Goal: Entertainment & Leisure: Consume media (video, audio)

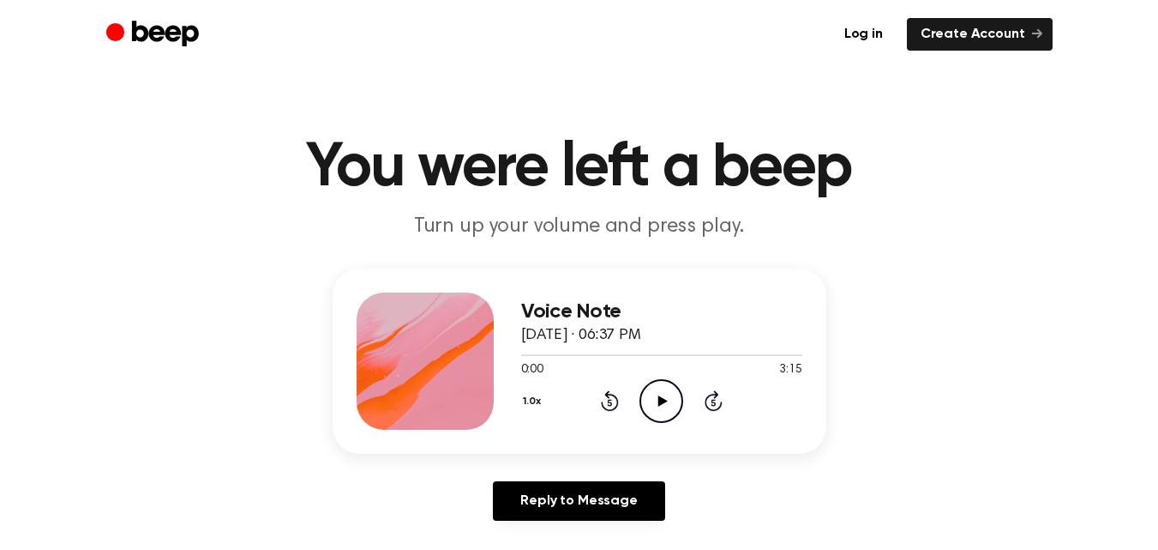
click at [662, 401] on icon at bounding box center [663, 400] width 9 height 11
click at [688, 401] on div "1.0x Rewind 5 seconds Pause Audio Skip 5 seconds" at bounding box center [661, 401] width 281 height 44
click at [669, 403] on icon "Pause Audio" at bounding box center [662, 401] width 44 height 44
click at [669, 403] on icon "Play Audio" at bounding box center [662, 401] width 44 height 44
click at [669, 403] on icon "Pause Audio" at bounding box center [662, 401] width 44 height 44
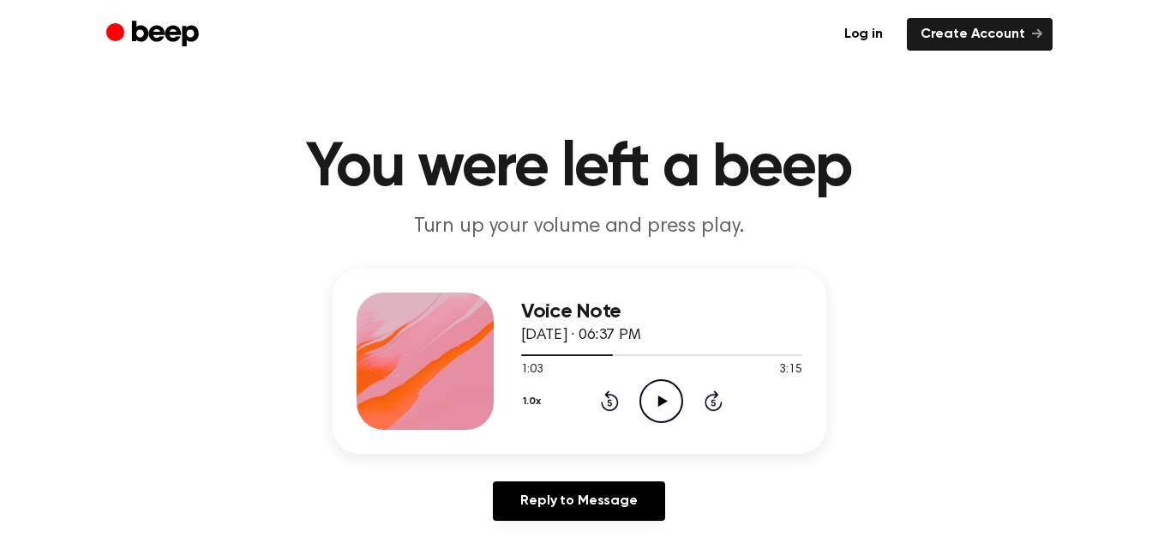
click at [669, 403] on icon "Play Audio" at bounding box center [662, 401] width 44 height 44
click at [669, 404] on icon "Pause Audio" at bounding box center [662, 401] width 44 height 44
click at [669, 404] on icon "Play Audio" at bounding box center [662, 401] width 44 height 44
click at [669, 404] on icon "Pause Audio" at bounding box center [662, 401] width 44 height 44
click at [669, 404] on icon "Play Audio" at bounding box center [662, 401] width 44 height 44
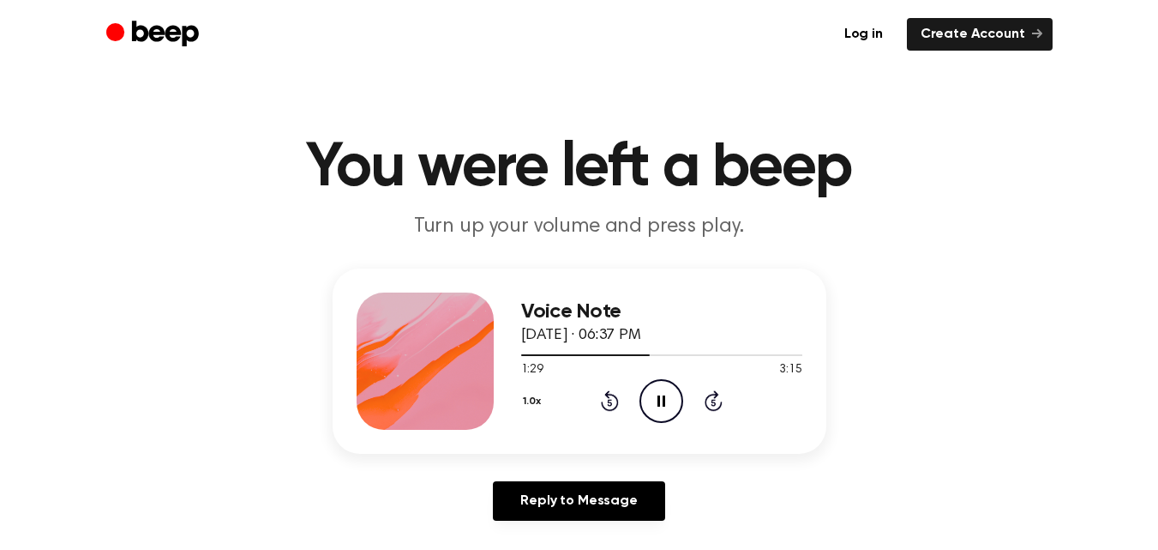
click at [669, 405] on icon "Pause Audio" at bounding box center [662, 401] width 44 height 44
click at [669, 405] on icon "Play Audio" at bounding box center [662, 401] width 44 height 44
click at [669, 405] on icon "Pause Audio" at bounding box center [662, 401] width 44 height 44
click at [667, 406] on icon "Play Audio" at bounding box center [662, 401] width 44 height 44
click at [667, 406] on icon "Pause Audio" at bounding box center [662, 401] width 44 height 44
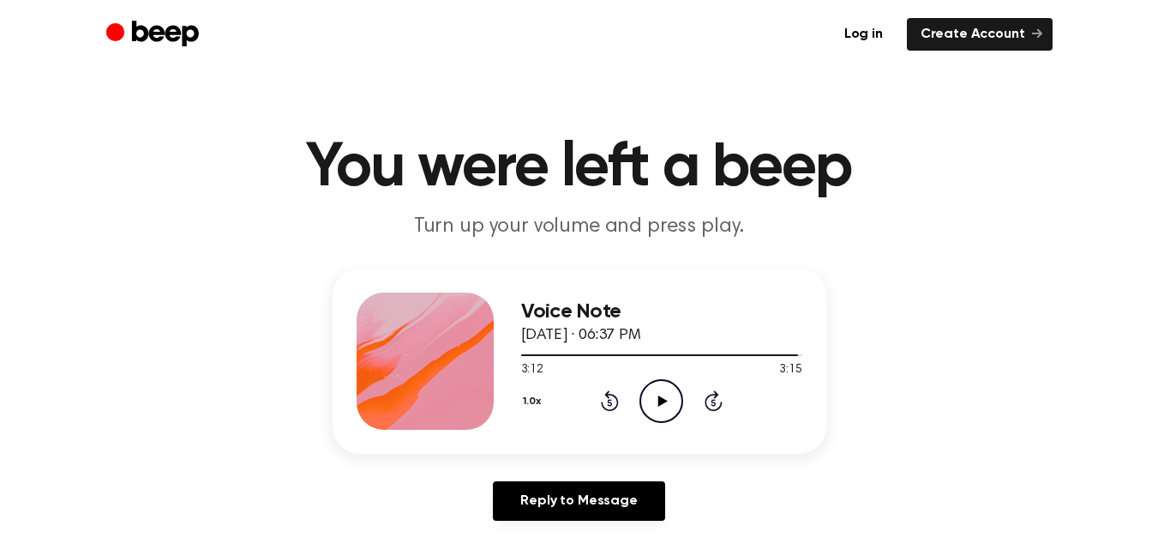
click at [668, 406] on icon "Play Audio" at bounding box center [662, 401] width 44 height 44
click at [659, 403] on icon at bounding box center [663, 400] width 9 height 11
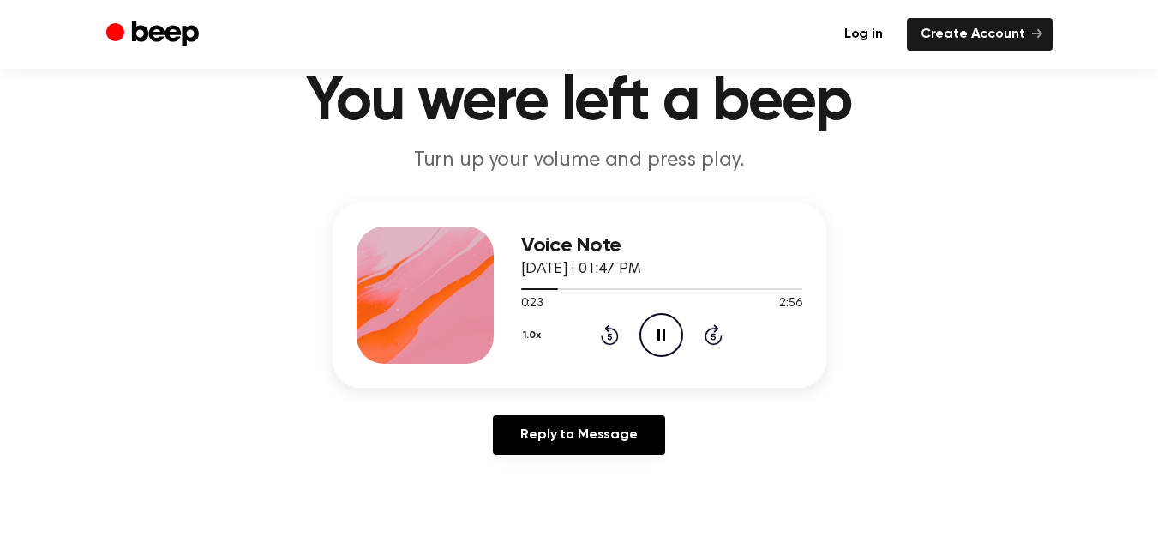
scroll to position [69, 0]
